Goal: Transaction & Acquisition: Purchase product/service

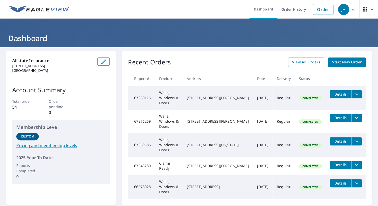
click at [336, 62] on span "Start New Order" at bounding box center [347, 62] width 30 height 6
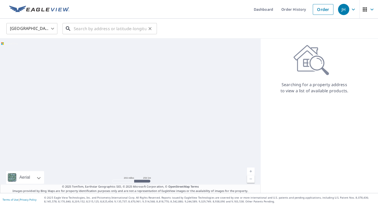
click at [104, 28] on input "text" at bounding box center [110, 28] width 73 height 14
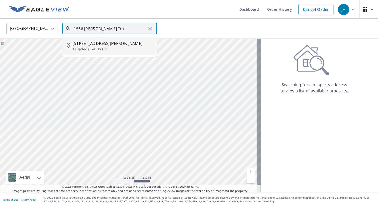
click at [128, 41] on span "[STREET_ADDRESS][PERSON_NAME]" at bounding box center [113, 43] width 80 height 6
type input "[STREET_ADDRESS][PERSON_NAME]"
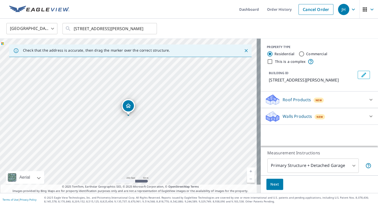
click at [304, 100] on p "Roof Products" at bounding box center [297, 99] width 28 height 6
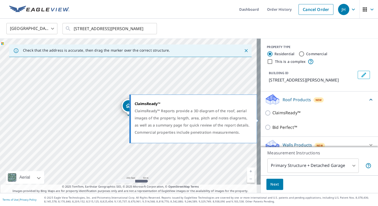
click at [281, 116] on p "ClaimsReady™" at bounding box center [287, 112] width 28 height 6
click at [273, 116] on input "ClaimsReady™" at bounding box center [269, 113] width 8 height 6
checkbox input "true"
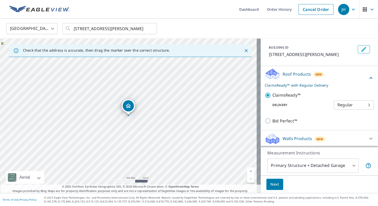
scroll to position [31, 0]
click at [270, 183] on span "Next" at bounding box center [274, 184] width 9 height 6
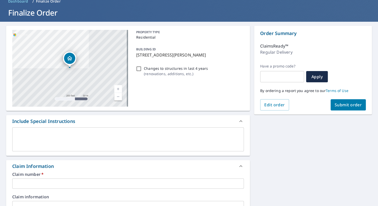
scroll to position [77, 0]
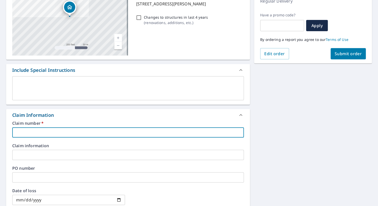
click at [51, 128] on input "text" at bounding box center [128, 132] width 232 height 10
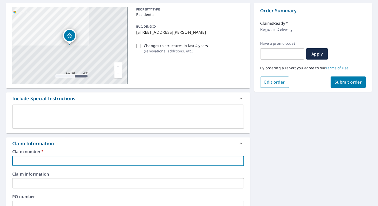
scroll to position [128, 0]
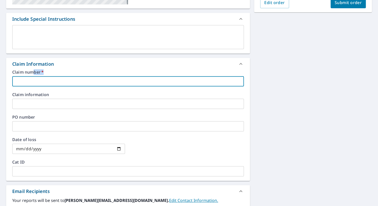
click at [33, 75] on div "Claim number   * ​" at bounding box center [128, 78] width 232 height 16
drag, startPoint x: 33, startPoint y: 75, endPoint x: 32, endPoint y: 78, distance: 3.1
click at [32, 78] on input "text" at bounding box center [128, 81] width 232 height 10
paste input "0807330410"
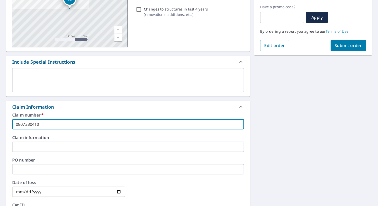
scroll to position [26, 0]
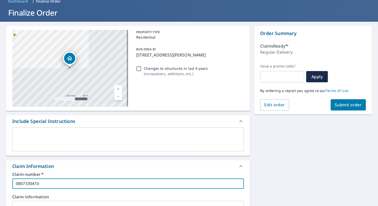
type input "0807330410"
click at [345, 103] on span "Submit order" at bounding box center [348, 105] width 27 height 6
